Goal: Task Accomplishment & Management: Manage account settings

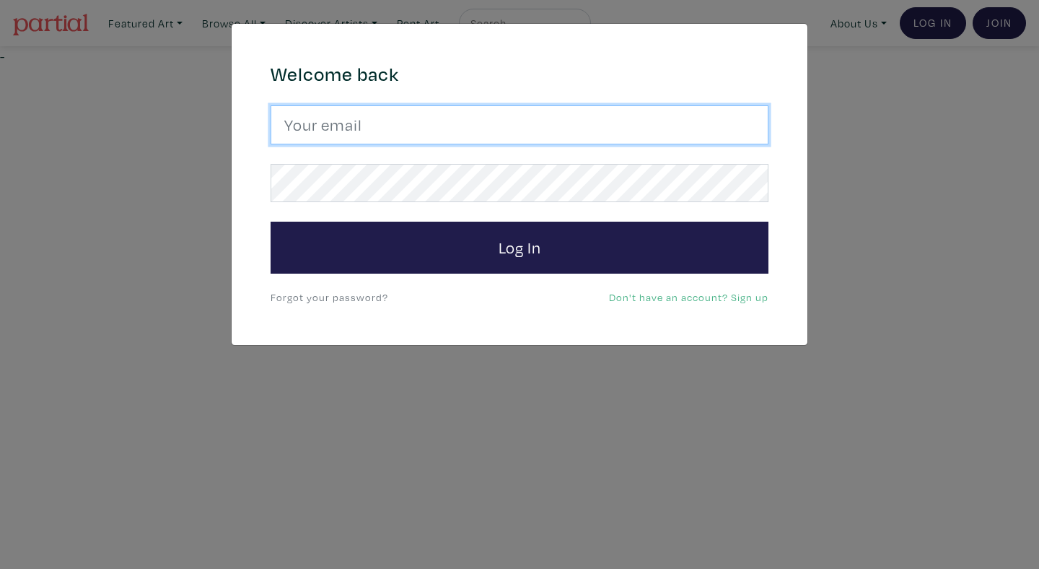
click at [437, 126] on input "email" at bounding box center [520, 124] width 498 height 39
type input "n"
type input "[EMAIL_ADDRESS][DOMAIN_NAME]"
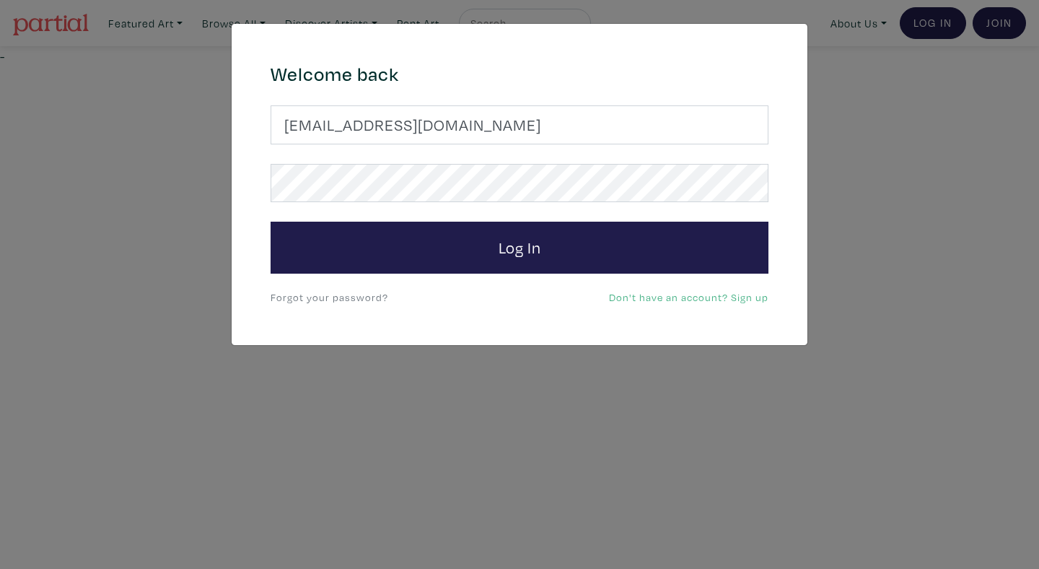
click at [350, 301] on link "Forgot your password?" at bounding box center [330, 297] width 118 height 14
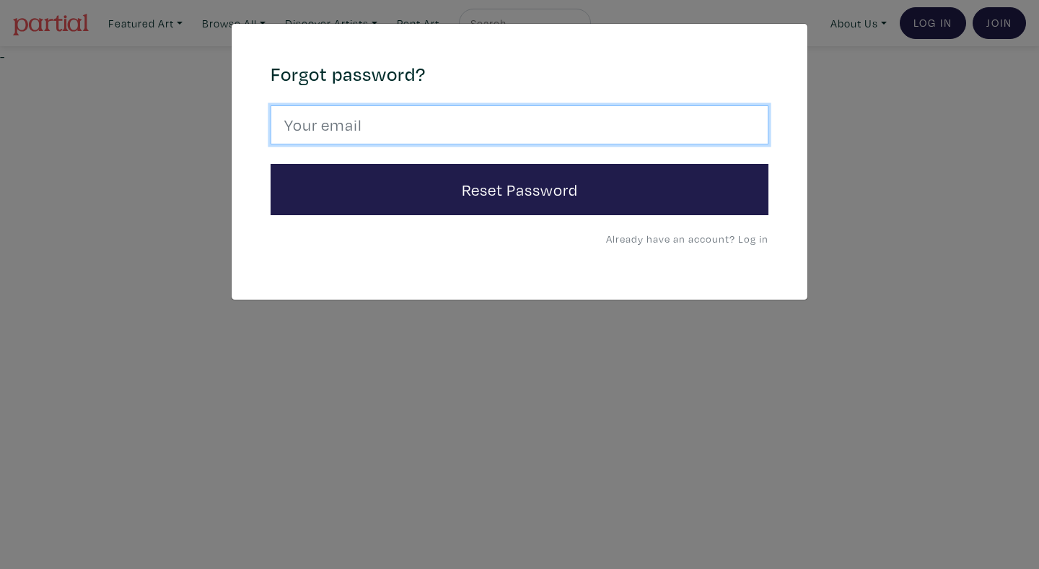
click at [432, 140] on input "email" at bounding box center [520, 124] width 498 height 39
type input "anoomub45@gmail.com"
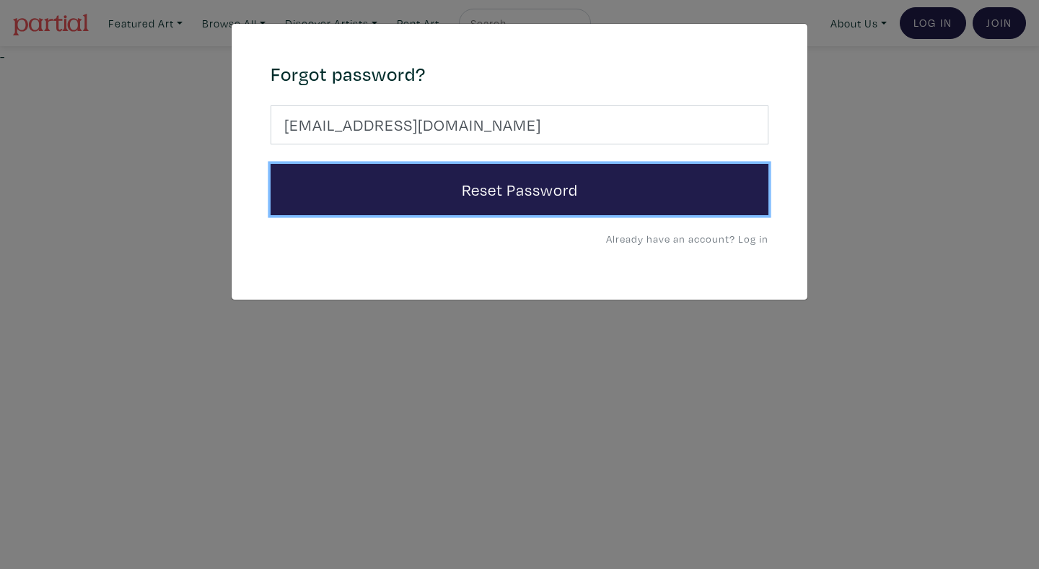
click at [271, 164] on button "Reset Password" at bounding box center [520, 190] width 498 height 52
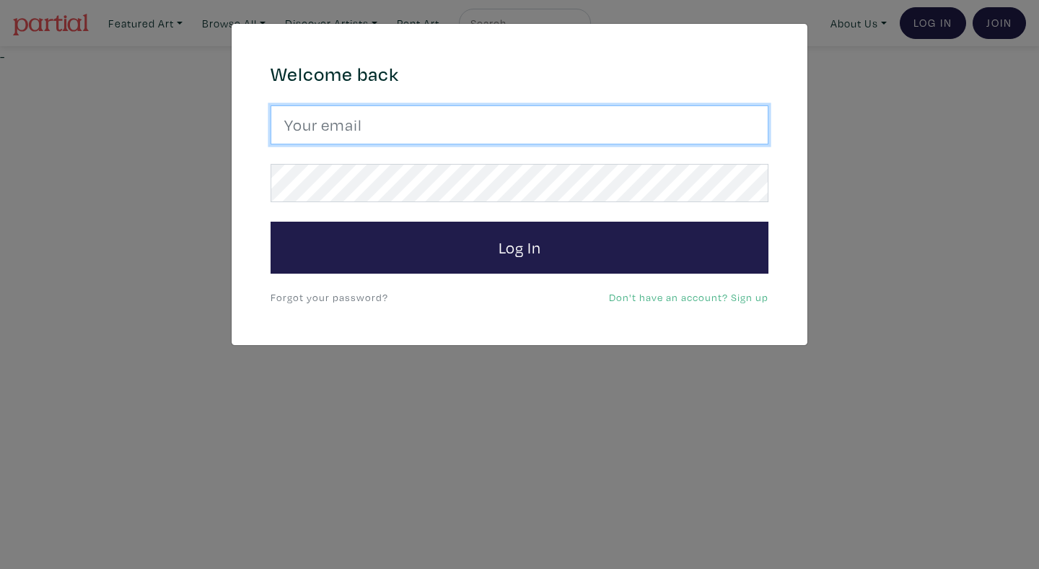
click at [538, 130] on input "email" at bounding box center [520, 124] width 498 height 39
type input "[EMAIL_ADDRESS][DOMAIN_NAME]"
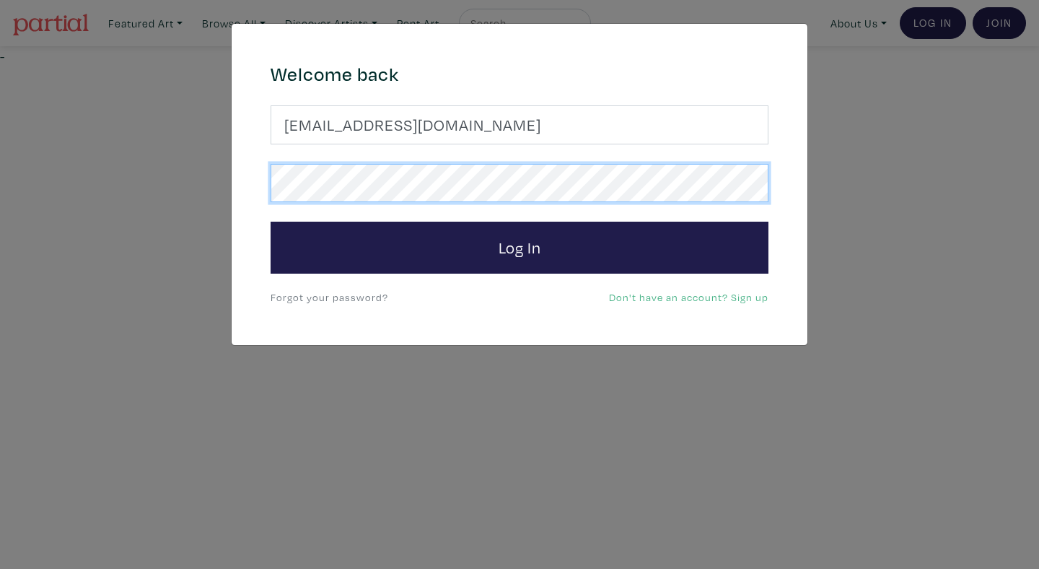
click at [271, 222] on button "Log In" at bounding box center [520, 248] width 498 height 52
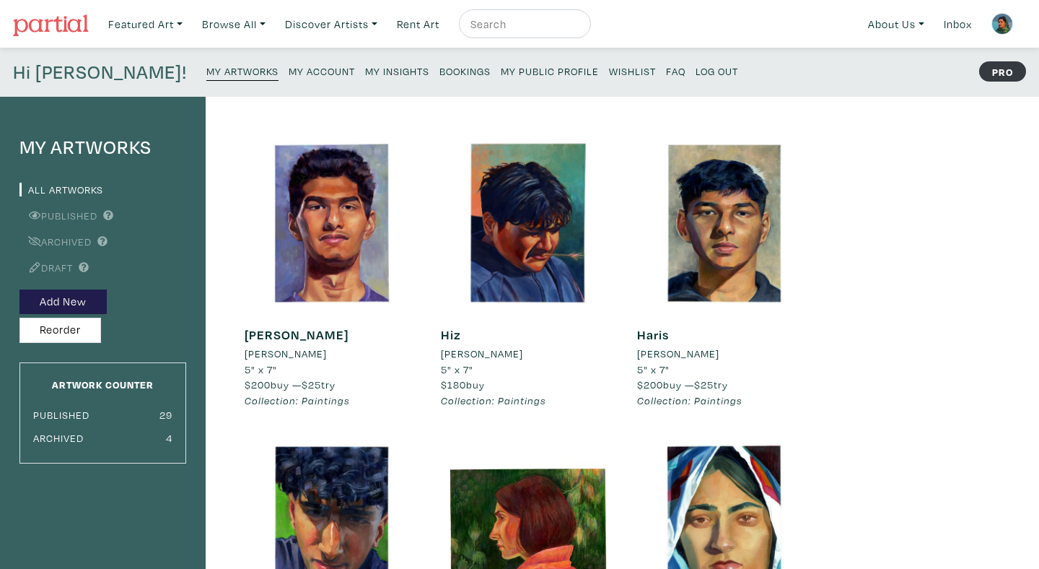
click at [289, 74] on small "My Account" at bounding box center [322, 71] width 66 height 14
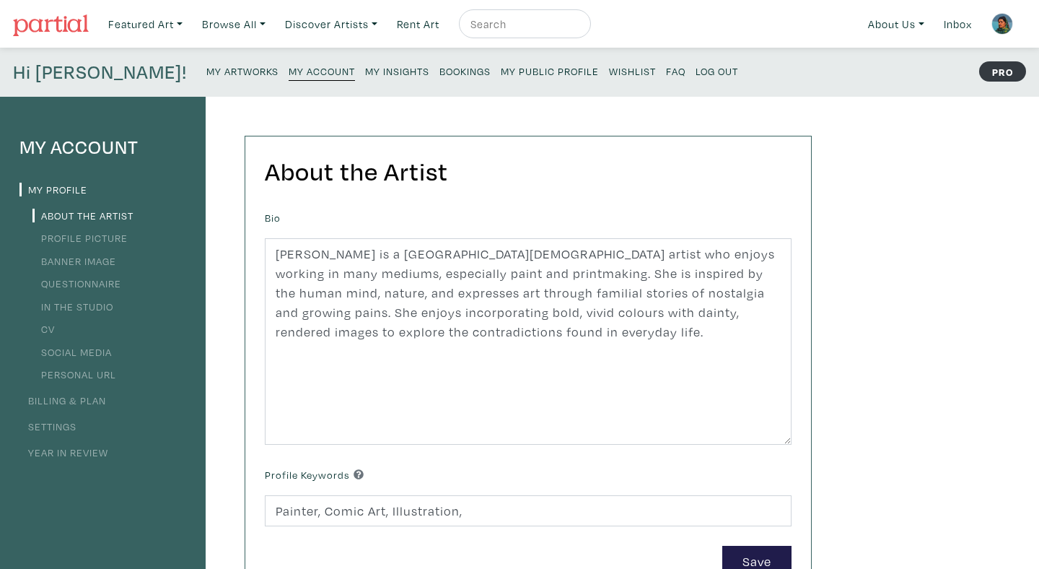
click at [64, 431] on link "Settings" at bounding box center [47, 426] width 57 height 14
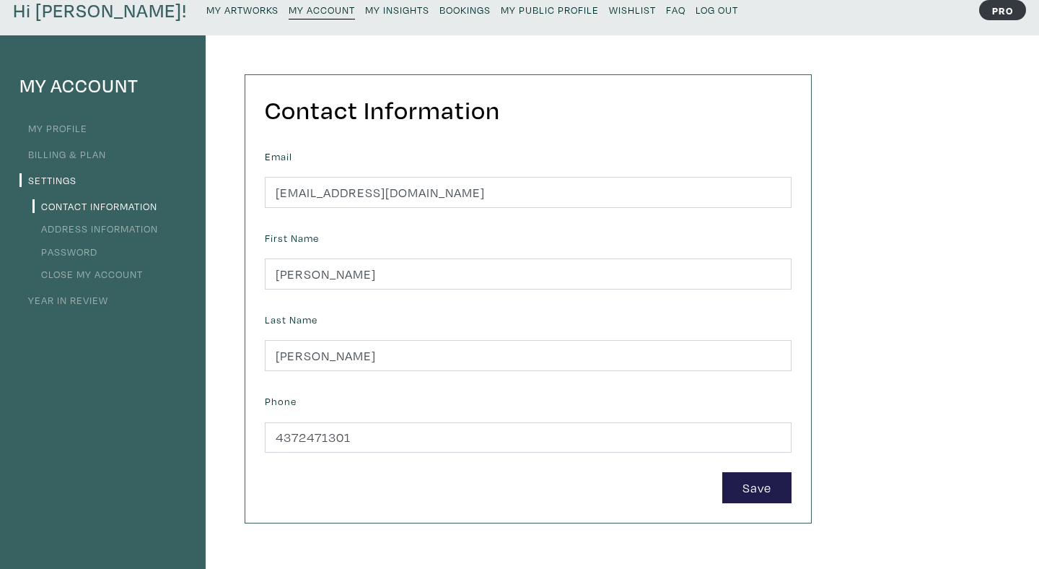
scroll to position [51, 0]
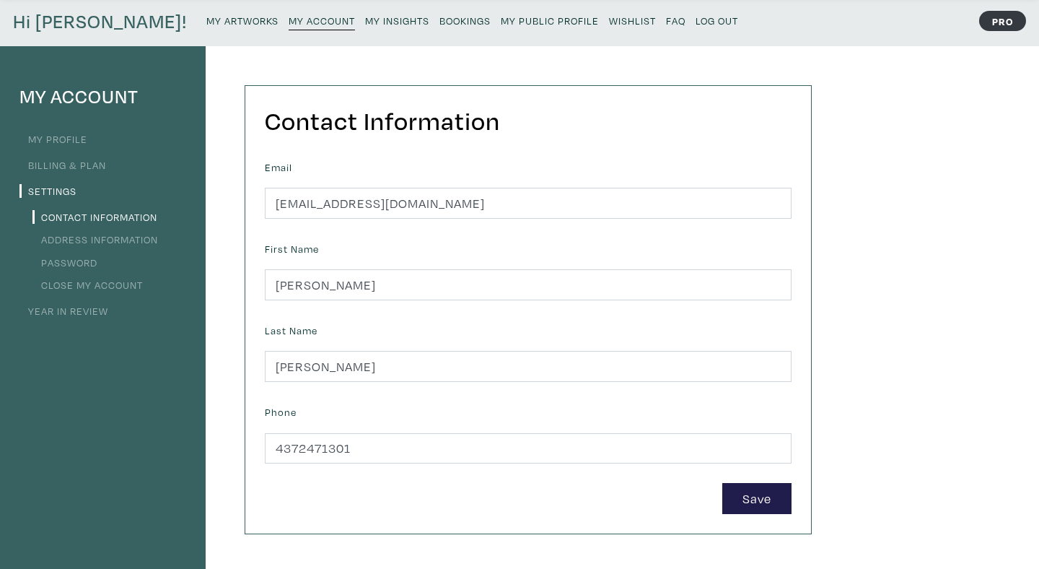
click at [84, 263] on link "Password" at bounding box center [64, 262] width 65 height 14
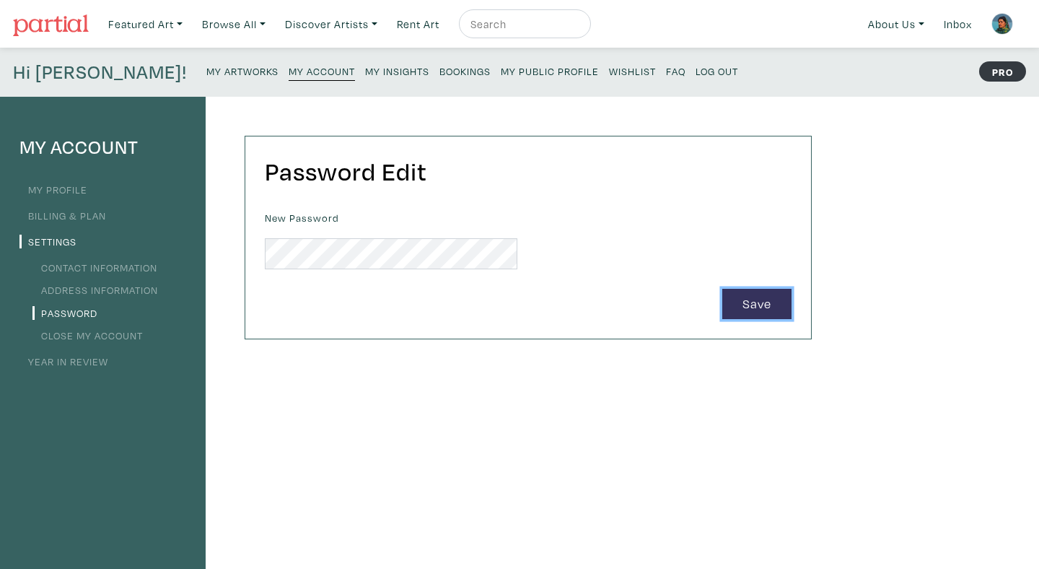
click at [768, 306] on button "Save" at bounding box center [756, 304] width 69 height 31
